Goal: Information Seeking & Learning: Learn about a topic

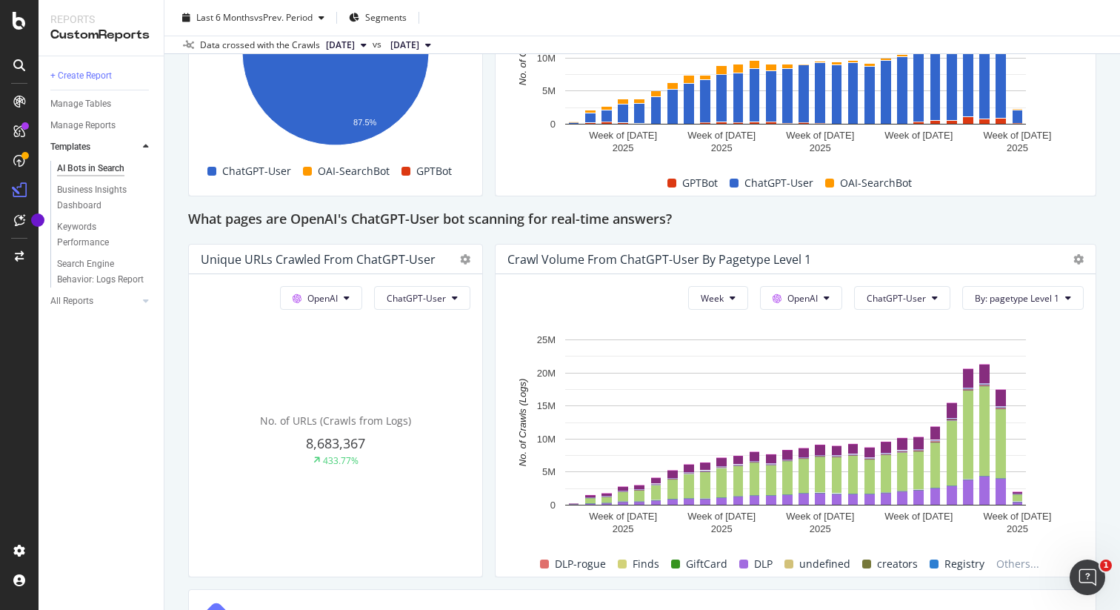
scroll to position [1507, 0]
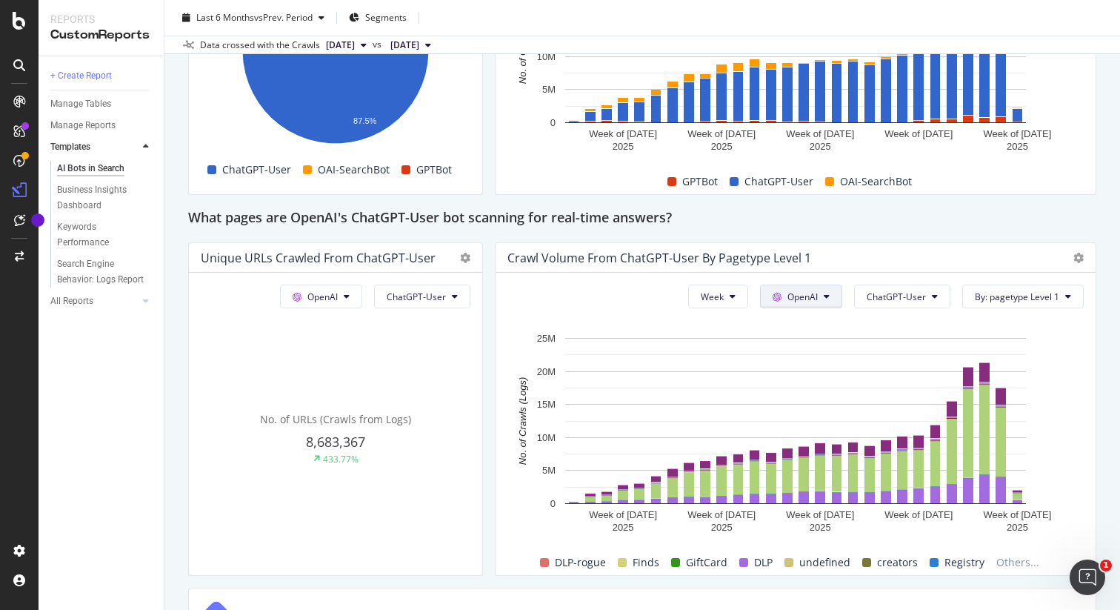
click at [802, 301] on span "OpenAI" at bounding box center [803, 296] width 30 height 13
click at [816, 277] on div "Week OpenAI ChatGPT-User By: pagetype Level 1 Hold CMD (⌘) while clicking to fi…" at bounding box center [796, 424] width 600 height 302
click at [893, 295] on span "ChatGPT-User" at bounding box center [896, 296] width 59 height 13
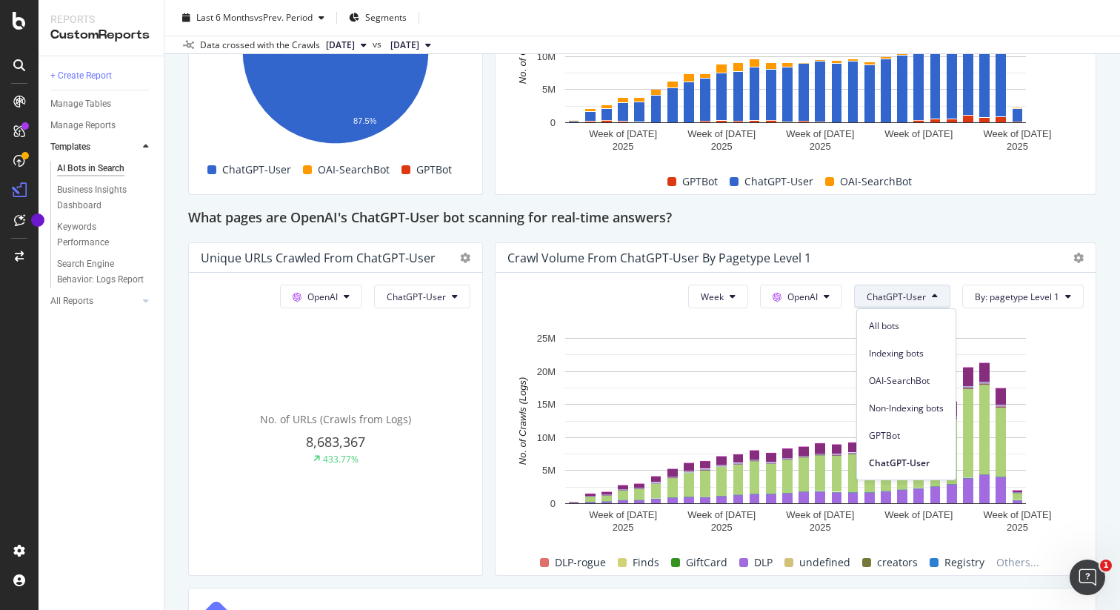
click at [893, 294] on span "ChatGPT-User" at bounding box center [896, 296] width 59 height 13
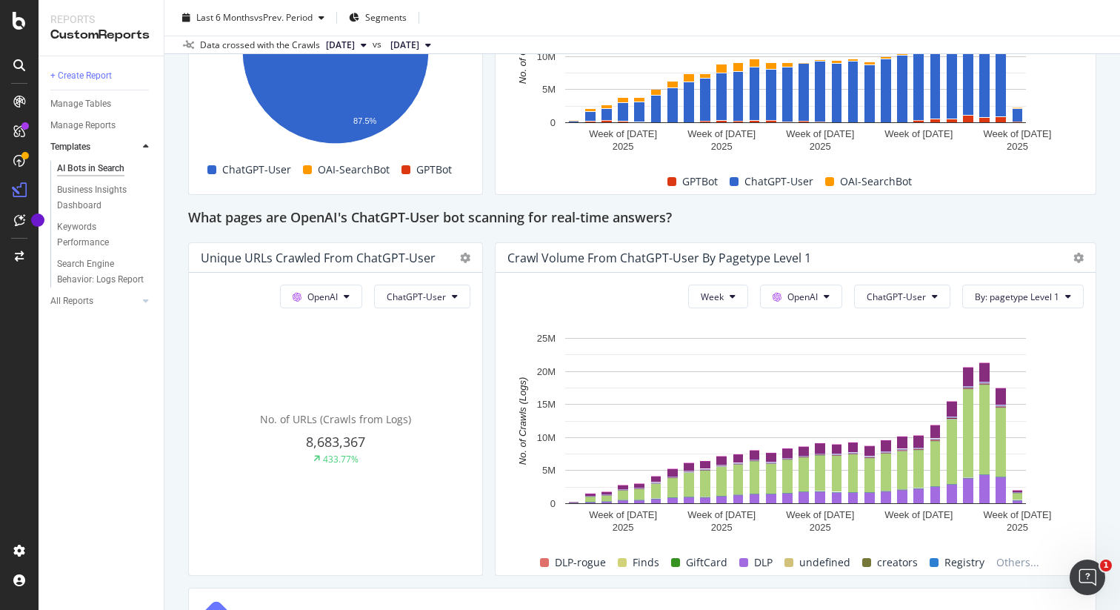
click at [898, 276] on div "Week OpenAI ChatGPT-User By: pagetype Level 1 Hold CMD (⌘) while clicking to fi…" at bounding box center [796, 424] width 600 height 302
